Goal: Book appointment/travel/reservation

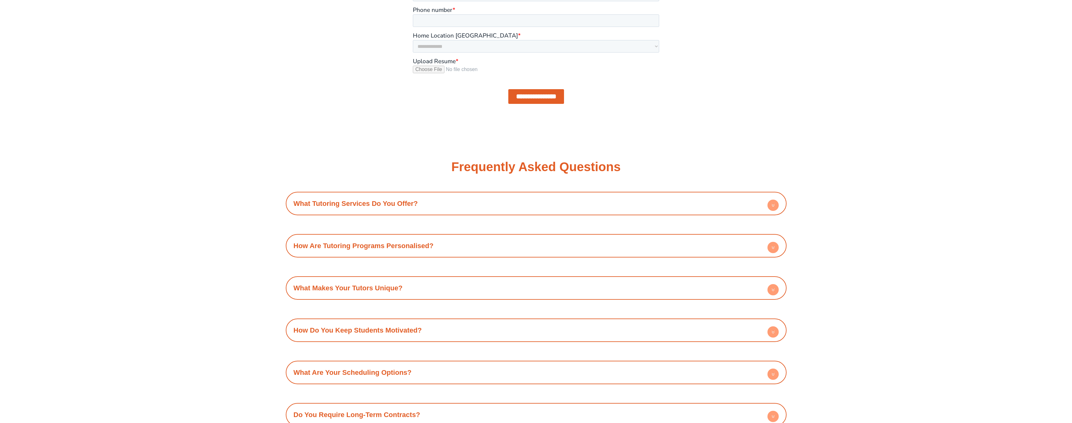
scroll to position [1095, 0]
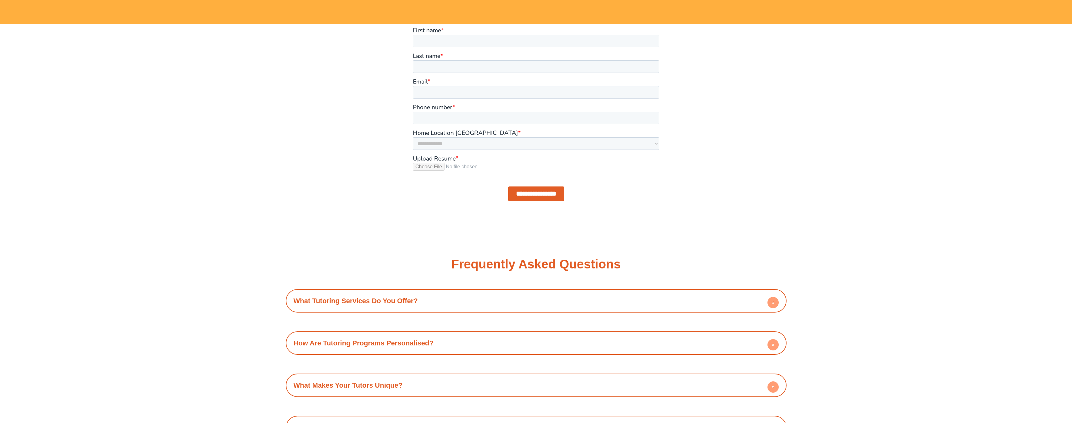
click at [420, 339] on link "How Are Tutoring Programs Personalised?" at bounding box center [363, 343] width 140 height 8
click at [402, 377] on h4 "What Makes Your Tutors Unique?" at bounding box center [536, 385] width 494 height 17
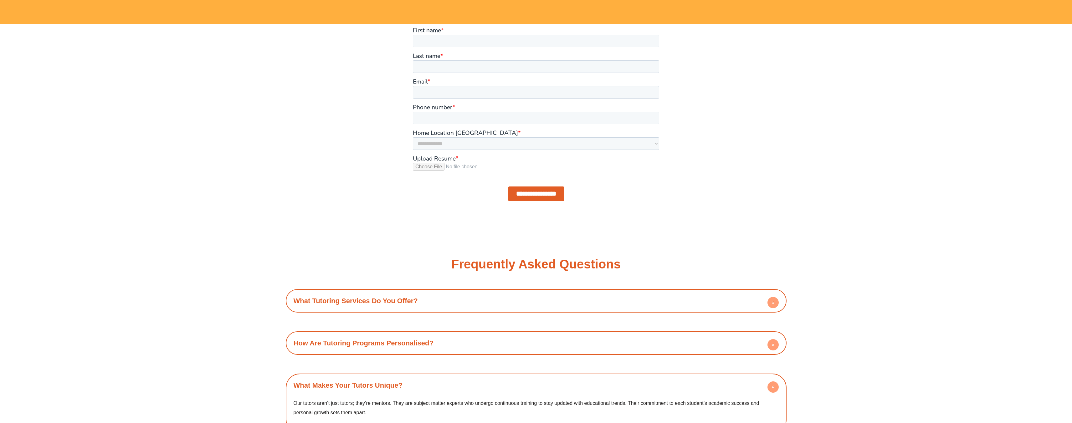
click at [402, 377] on h4 "What Makes Your Tutors Unique?" at bounding box center [536, 385] width 494 height 17
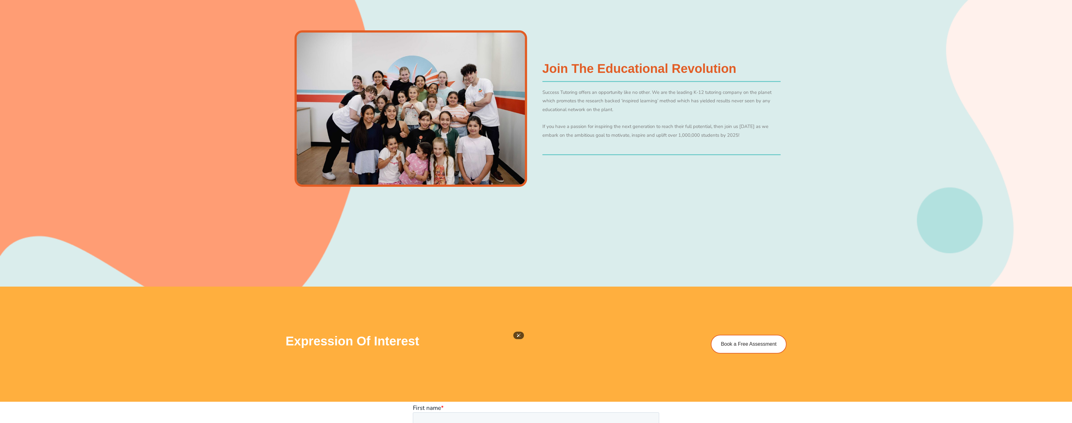
scroll to position [1007, 0]
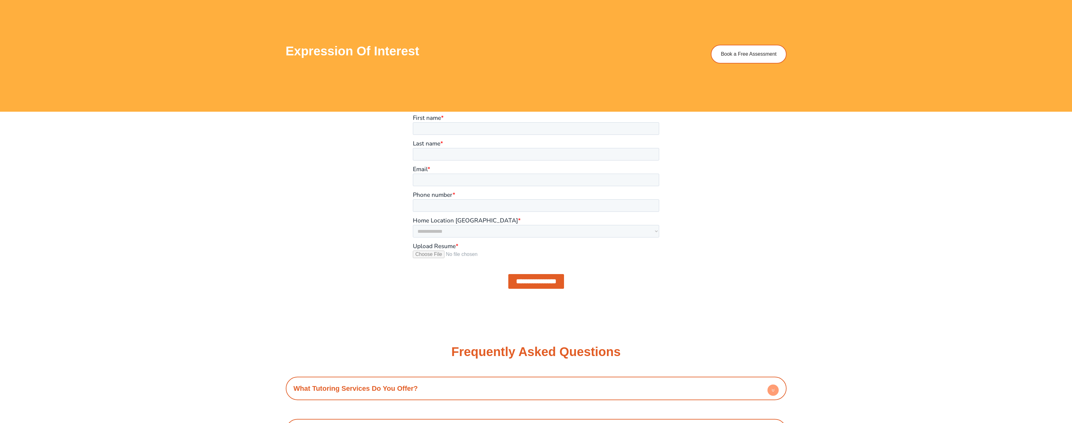
click at [418, 380] on h4 "What Tutoring Services Do You Offer?" at bounding box center [536, 388] width 494 height 17
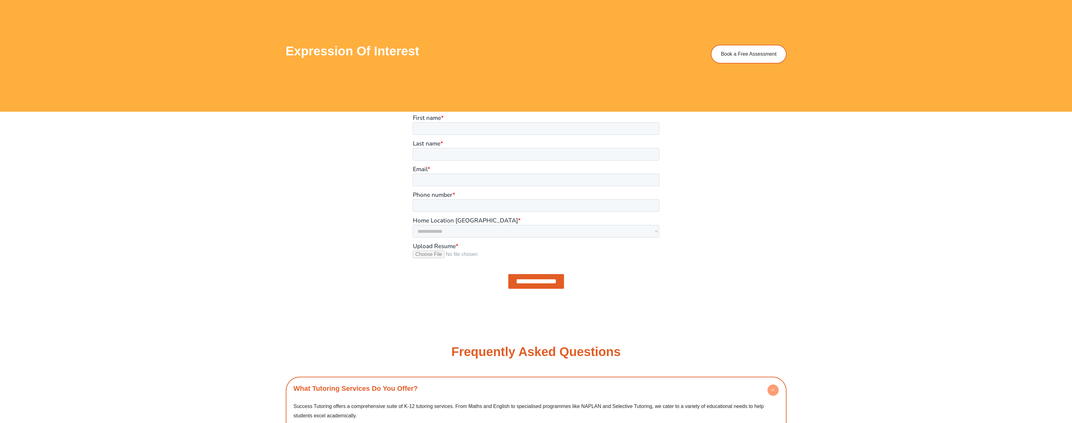
click at [418, 380] on h4 "What Tutoring Services Do You Offer?" at bounding box center [536, 388] width 494 height 17
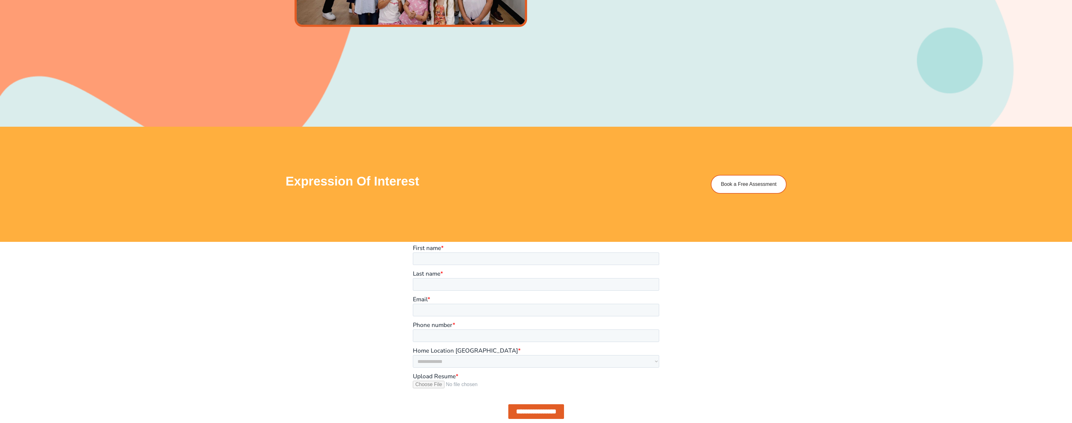
scroll to position [796, 0]
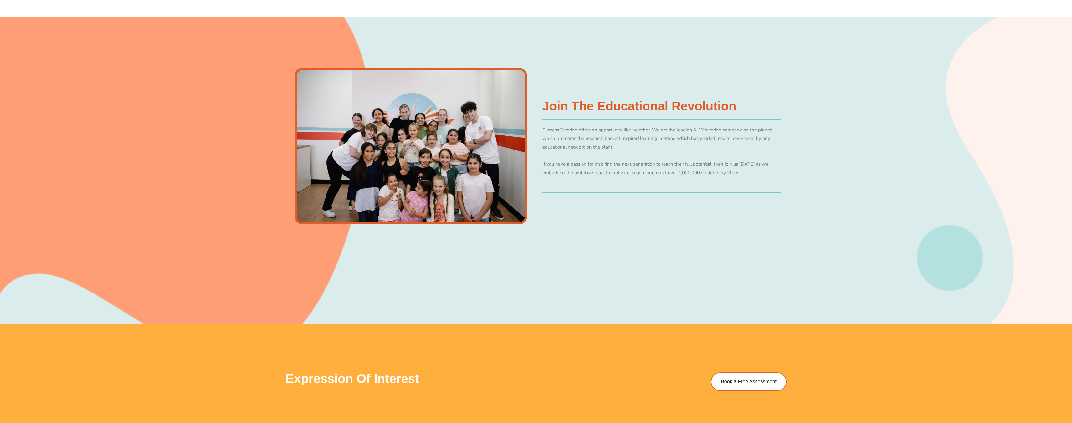
scroll to position [679, 0]
click at [751, 380] on span "Book a Free Assessment" at bounding box center [749, 382] width 59 height 5
